Goal: Find specific page/section: Find specific page/section

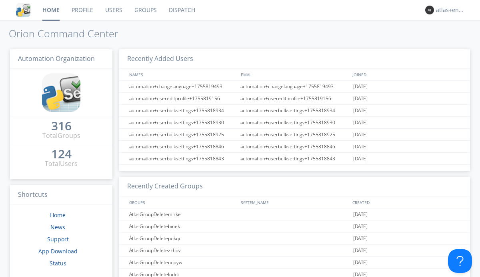
click at [181, 10] on link "Dispatch" at bounding box center [182, 10] width 38 height 20
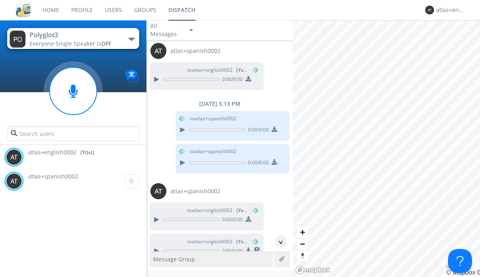
scroll to position [511, 0]
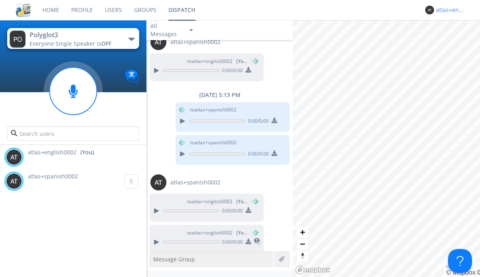
click at [449, 10] on div "atlas+english0002" at bounding box center [451, 10] width 30 height 8
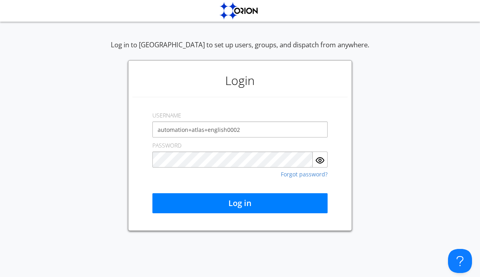
type input "automation+atlas+english0002"
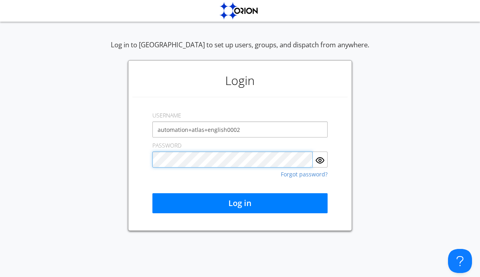
click at [240, 203] on button "Log in" at bounding box center [239, 203] width 175 height 20
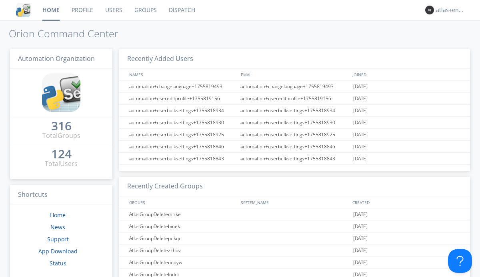
click at [181, 10] on link "Dispatch" at bounding box center [182, 10] width 38 height 20
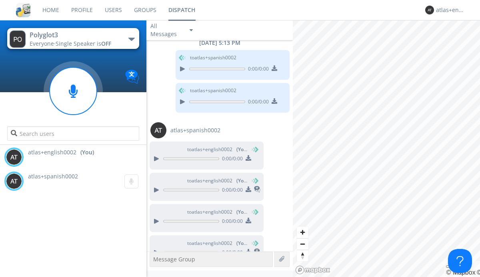
scroll to position [573, 0]
